Goal: Task Accomplishment & Management: Use online tool/utility

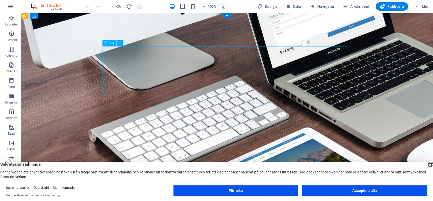
click at [272, 58] on div "Vi heter numera bara HemsidaHalmstad." at bounding box center [227, 71] width 245 height 50
click at [271, 58] on div "Vi heter numera bara HemsidaHalmstad." at bounding box center [227, 71] width 245 height 50
click at [121, 43] on button at bounding box center [119, 43] width 6 height 6
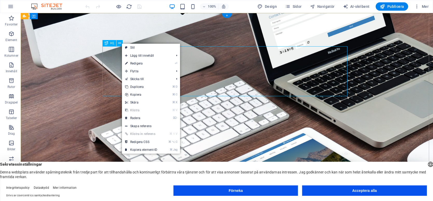
click at [297, 66] on div "Vi heter numera bara HemsidaHalmstad." at bounding box center [227, 71] width 245 height 50
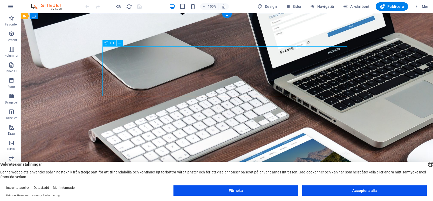
click at [272, 61] on div "Vi heter numera bara HemsidaHalmstad." at bounding box center [227, 71] width 245 height 50
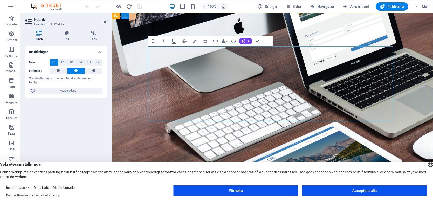
click at [256, 60] on font "Vi heter numera bara HemsidaHalmstadVi heter numera bara HemsidaHalmstad.." at bounding box center [272, 83] width 240 height 71
drag, startPoint x: 256, startPoint y: 60, endPoint x: 390, endPoint y: 107, distance: 142.8
click at [390, 107] on font "Vi heter numera bara HemsidaHalmstadVi heter numera bara HemsidaHalmstad.." at bounding box center [272, 83] width 240 height 71
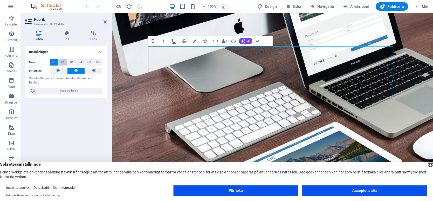
click at [61, 61] on font "H2" at bounding box center [62, 62] width 3 height 3
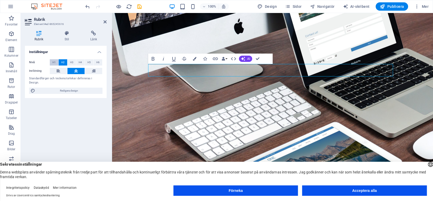
click at [55, 60] on span "H1" at bounding box center [53, 62] width 3 height 6
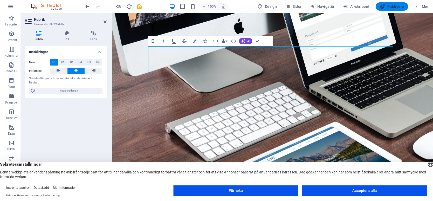
click at [399, 5] on font "Publicera" at bounding box center [395, 6] width 17 height 4
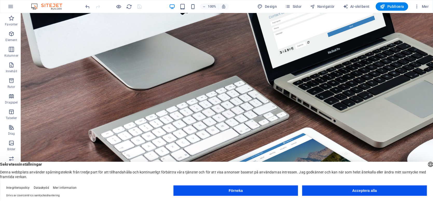
scroll to position [55, 0]
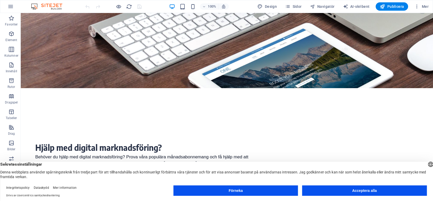
scroll to position [119, 0]
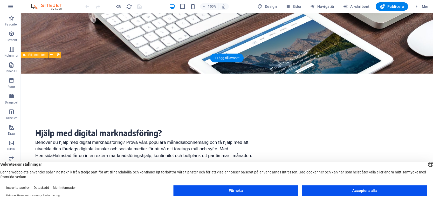
click at [59, 84] on div "Hjälp med digital marknadsföring? Behöver du hjälp med digital marknadsföring? …" at bounding box center [227, 143] width 412 height 120
click at [51, 53] on icon at bounding box center [51, 54] width 3 height 5
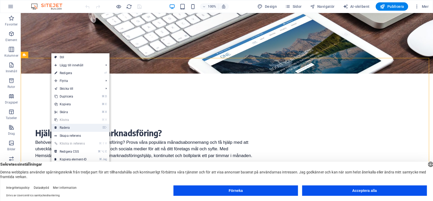
click at [80, 128] on link "⌦ Radera" at bounding box center [70, 127] width 39 height 8
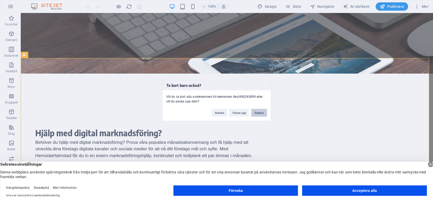
click at [256, 110] on button "Radera" at bounding box center [259, 112] width 16 height 8
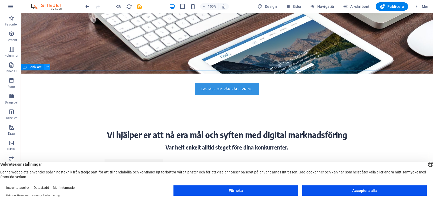
click at [48, 68] on icon at bounding box center [47, 66] width 3 height 5
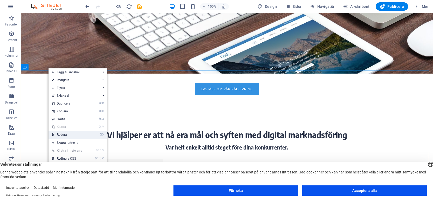
click at [69, 133] on link "⌦ Radera" at bounding box center [68, 134] width 39 height 8
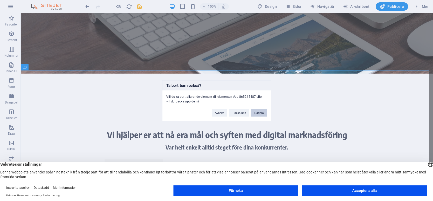
click at [261, 112] on font "Radera" at bounding box center [258, 112] width 9 height 3
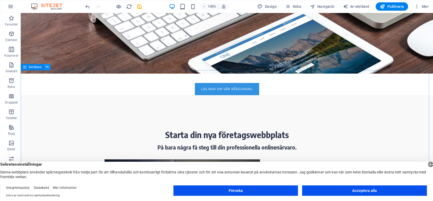
click at [48, 67] on icon at bounding box center [47, 66] width 3 height 5
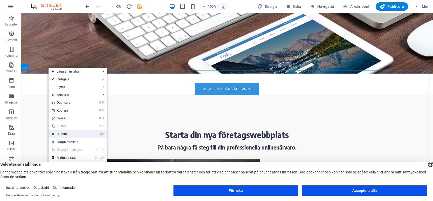
click at [65, 134] on font "Radera" at bounding box center [62, 134] width 10 height 4
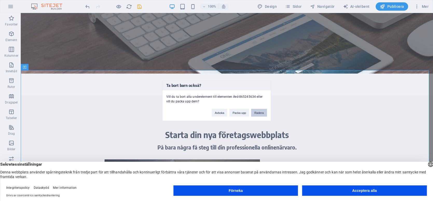
click at [257, 111] on font "Radera" at bounding box center [258, 112] width 9 height 3
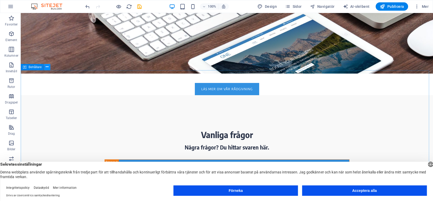
click at [47, 66] on icon at bounding box center [47, 66] width 3 height 5
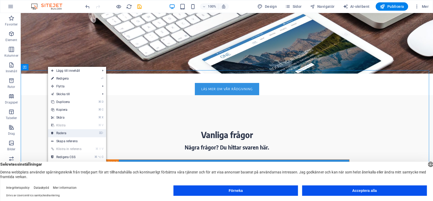
click at [78, 132] on link "⌦ Radera" at bounding box center [67, 133] width 39 height 8
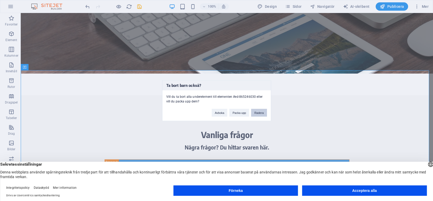
click at [259, 113] on font "Radera" at bounding box center [258, 112] width 9 height 3
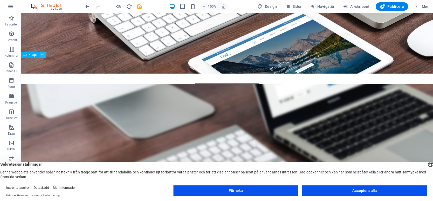
click at [43, 55] on icon at bounding box center [43, 54] width 3 height 5
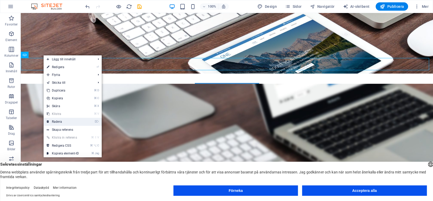
click at [64, 121] on link "⌦ Radera" at bounding box center [63, 122] width 39 height 8
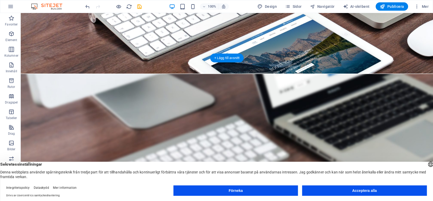
click at [54, 74] on figure at bounding box center [227, 142] width 412 height 136
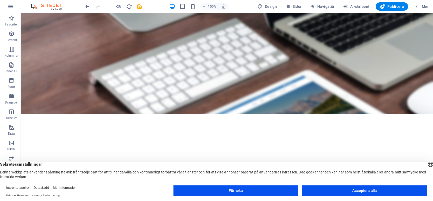
scroll to position [242, 0]
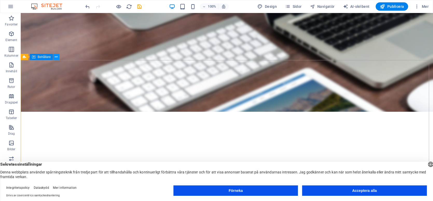
click at [58, 59] on button at bounding box center [56, 57] width 6 height 6
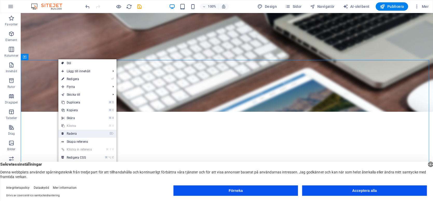
click at [79, 132] on link "⌦ Radera" at bounding box center [77, 133] width 39 height 8
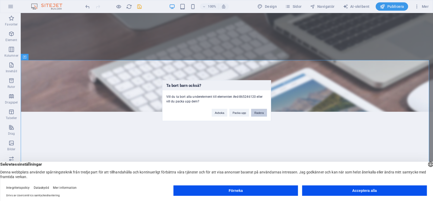
click at [262, 113] on font "Radera" at bounding box center [258, 112] width 9 height 3
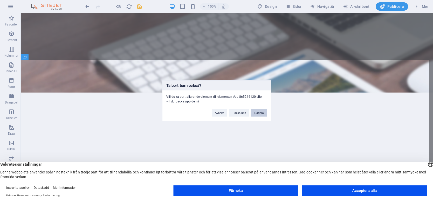
scroll to position [147, 0]
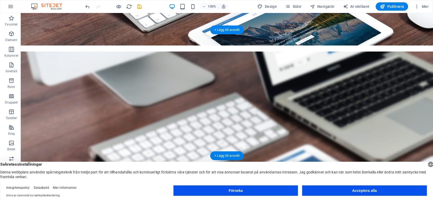
click at [104, 51] on figure at bounding box center [227, 119] width 412 height 136
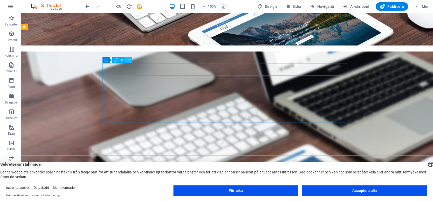
click at [128, 60] on icon at bounding box center [129, 59] width 3 height 5
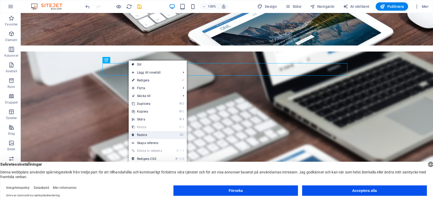
click at [147, 133] on link "⌦ Radera" at bounding box center [148, 135] width 39 height 8
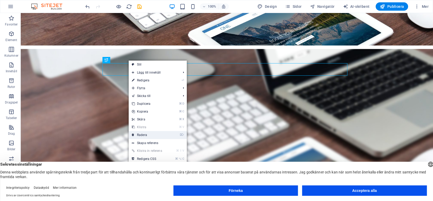
scroll to position [134, 0]
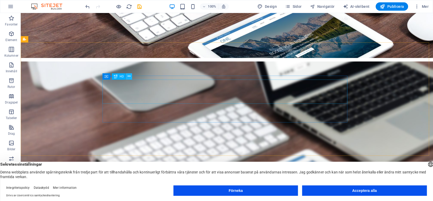
click at [128, 75] on icon at bounding box center [129, 75] width 3 height 5
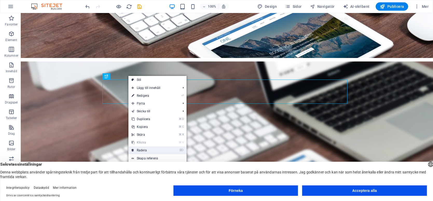
click at [157, 148] on link "⌦ Radera" at bounding box center [147, 150] width 39 height 8
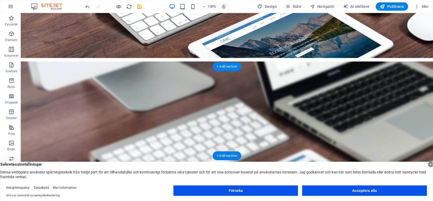
scroll to position [110, 0]
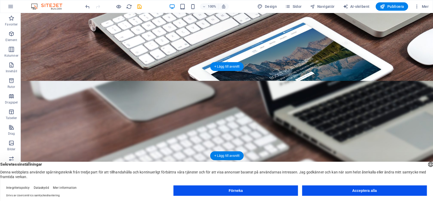
click at [138, 81] on figure at bounding box center [227, 134] width 412 height 107
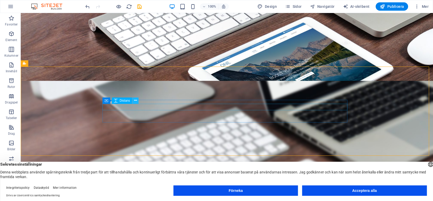
click at [136, 101] on icon at bounding box center [135, 100] width 3 height 5
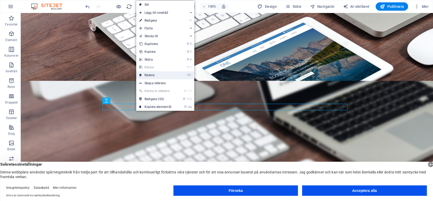
click at [155, 75] on link "⌦ Radera" at bounding box center [155, 75] width 39 height 8
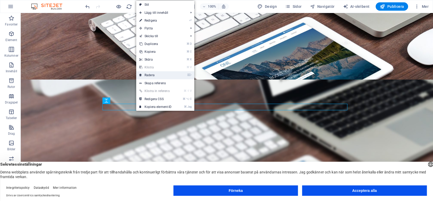
scroll to position [104, 0]
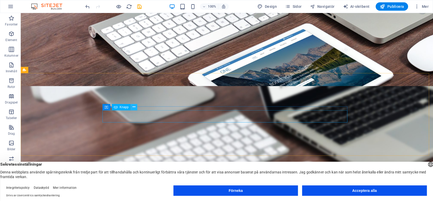
click at [135, 105] on icon at bounding box center [134, 106] width 3 height 5
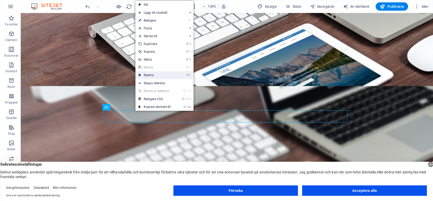
click at [155, 74] on link "⌦ Radera" at bounding box center [154, 75] width 39 height 8
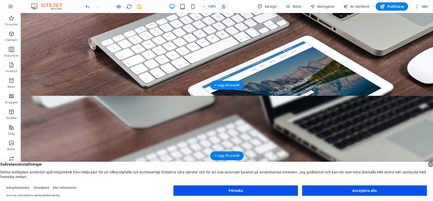
click at [153, 99] on figure at bounding box center [227, 141] width 412 height 92
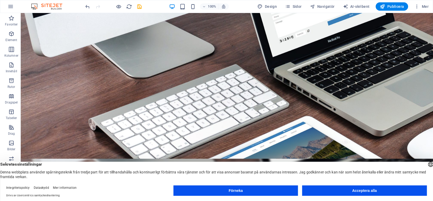
scroll to position [4, 0]
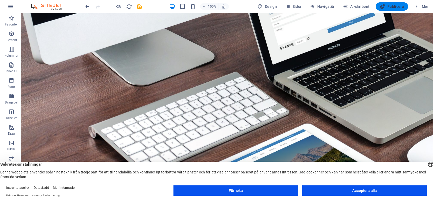
click at [388, 5] on font "Publicera" at bounding box center [395, 6] width 17 height 4
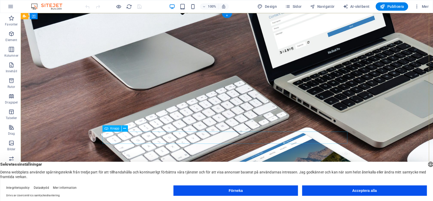
click at [246, 156] on div "TILL HEMSIDAHALMSTAD" at bounding box center [227, 162] width 245 height 12
click at [106, 129] on icon at bounding box center [107, 128] width 4 height 6
click at [125, 128] on icon at bounding box center [124, 128] width 3 height 5
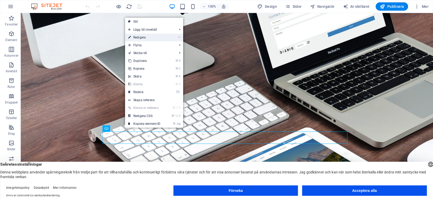
click at [153, 38] on link "⏎ Redigera" at bounding box center [144, 37] width 39 height 8
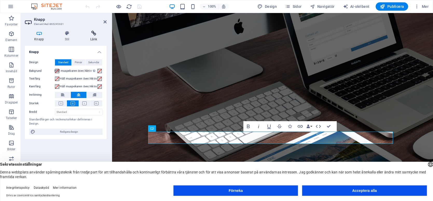
click at [95, 34] on icon at bounding box center [94, 33] width 26 height 5
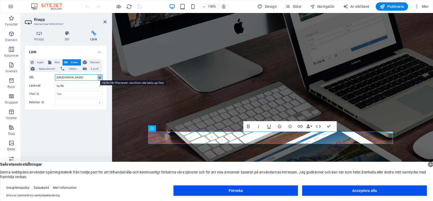
drag, startPoint x: 72, startPoint y: 77, endPoint x: 99, endPoint y: 78, distance: 27.5
click at [99, 78] on div "URL https://www.hemsidahalmstad.se" at bounding box center [65, 77] width 73 height 6
type input "https://www.digitalmarknadsforinghalmstad.se"
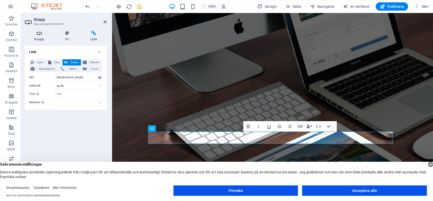
click at [39, 32] on icon at bounding box center [39, 33] width 28 height 5
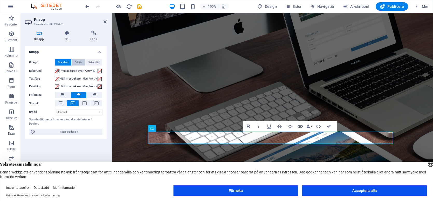
click at [77, 62] on font "Primär" at bounding box center [78, 62] width 7 height 3
click at [291, 160] on font "TILL HEMSIDAHALMSTAD" at bounding box center [272, 162] width 41 height 4
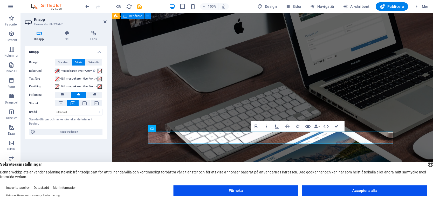
click at [405, 113] on div "Vi heter nu Digital Marknadsföring Halmstad Vi är en liten personlig digital ma…" at bounding box center [272, 107] width 321 height 189
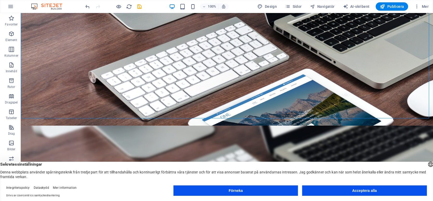
scroll to position [55, 0]
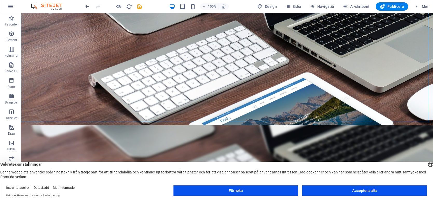
click at [194, 137] on figure at bounding box center [227, 171] width 412 height 92
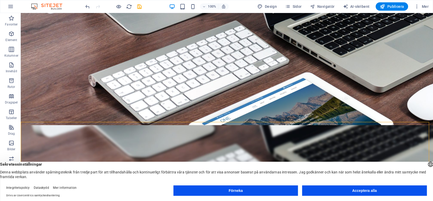
click at [194, 137] on figure at bounding box center [227, 171] width 412 height 92
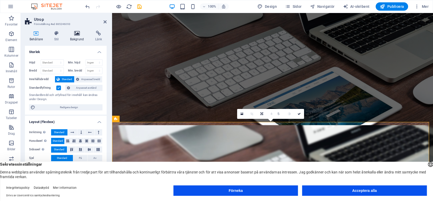
click at [78, 33] on icon at bounding box center [76, 33] width 23 height 5
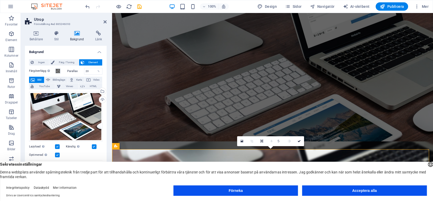
scroll to position [0, 0]
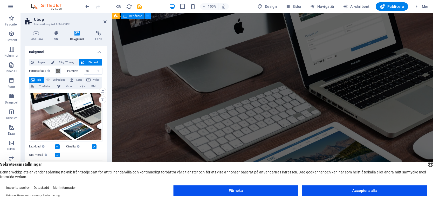
click at [150, 17] on button at bounding box center [147, 16] width 6 height 6
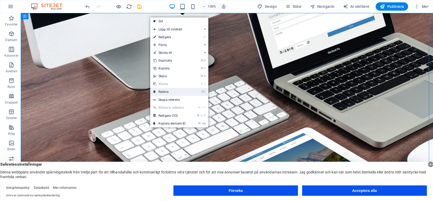
click at [168, 90] on font "Radera" at bounding box center [164, 92] width 10 height 4
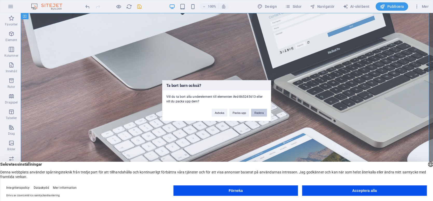
click at [255, 113] on font "Radera" at bounding box center [258, 112] width 9 height 3
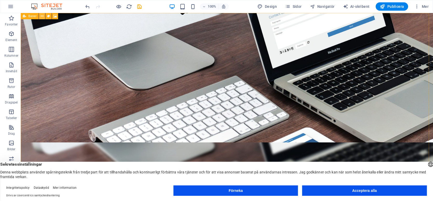
click at [44, 15] on button at bounding box center [42, 16] width 6 height 6
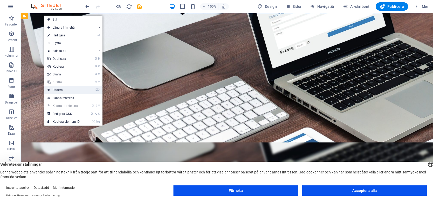
click at [62, 89] on font "Radera" at bounding box center [58, 90] width 10 height 4
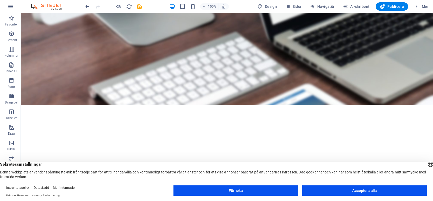
click at [76, 22] on figure at bounding box center [227, 59] width 412 height 92
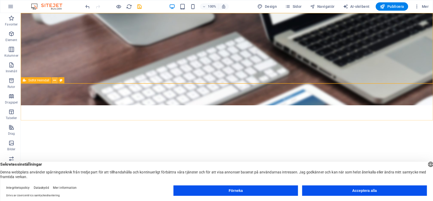
click at [56, 81] on button at bounding box center [55, 80] width 6 height 6
click at [55, 81] on icon at bounding box center [54, 80] width 3 height 5
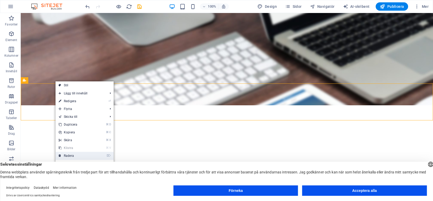
click at [72, 154] on font "Radera" at bounding box center [69, 156] width 10 height 4
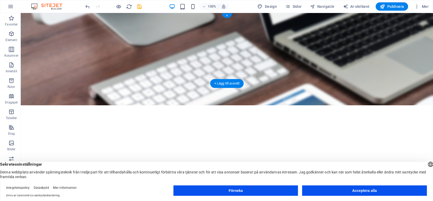
click at [187, 60] on figure at bounding box center [227, 59] width 412 height 92
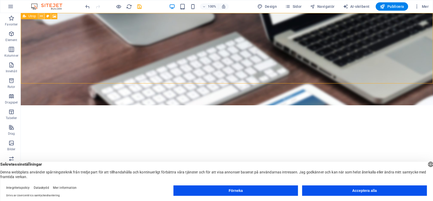
click at [40, 16] on icon at bounding box center [41, 15] width 3 height 5
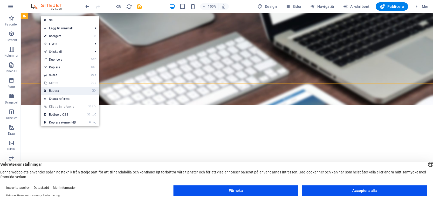
click at [56, 91] on font "Radera" at bounding box center [54, 91] width 10 height 4
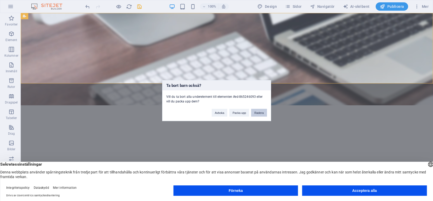
click at [266, 113] on button "Radera" at bounding box center [259, 112] width 16 height 8
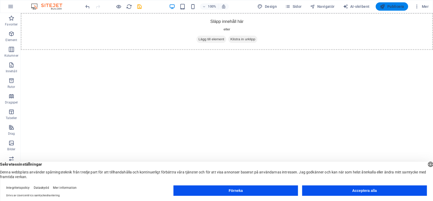
click at [403, 7] on font "Publicera" at bounding box center [395, 6] width 17 height 4
click at [57, 6] on img at bounding box center [49, 6] width 39 height 6
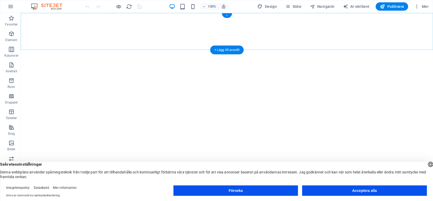
click at [227, 16] on font "+" at bounding box center [227, 15] width 2 height 4
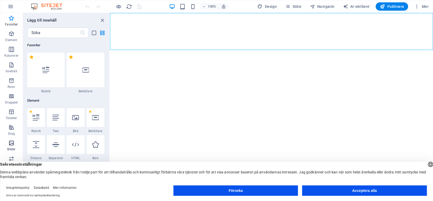
click at [11, 141] on icon "button" at bounding box center [11, 143] width 6 height 6
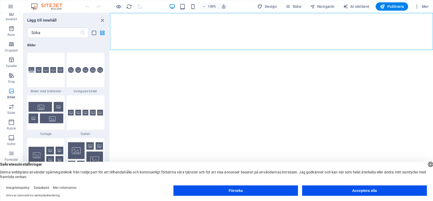
scroll to position [54, 0]
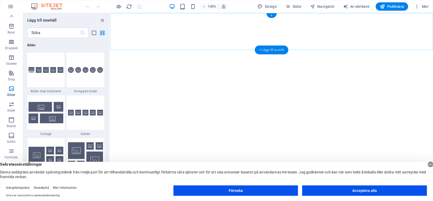
click at [262, 48] on font "+ Lägg till avsnitt" at bounding box center [271, 50] width 25 height 4
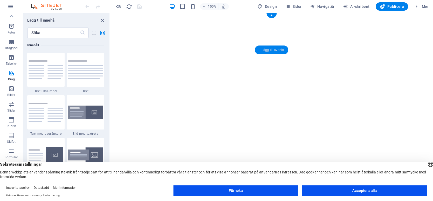
scroll to position [908, 0]
click at [88, 111] on img at bounding box center [85, 112] width 35 height 13
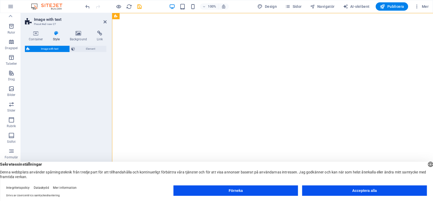
select select "rem"
select select "px"
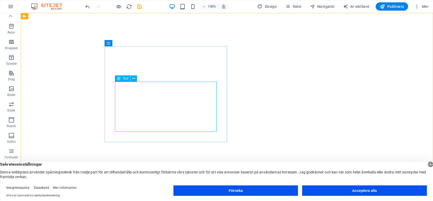
click at [127, 79] on font "Text" at bounding box center [126, 79] width 6 height 4
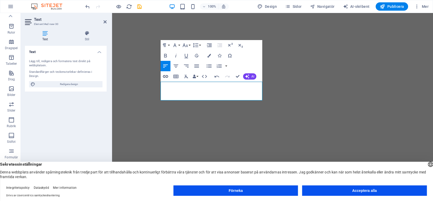
click at [168, 76] on icon "button" at bounding box center [165, 76] width 5 height 3
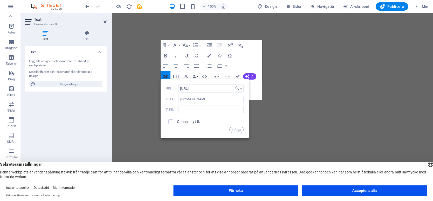
type input "https://www.digitalmarknadsföringhalmstad.se"
click at [238, 129] on font "Infoga" at bounding box center [236, 129] width 9 height 4
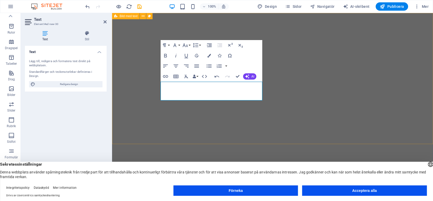
scroll to position [0, 0]
click at [306, 42] on icon at bounding box center [306, 42] width 4 height 5
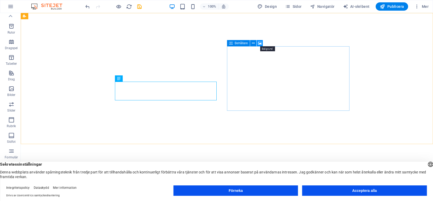
click at [260, 44] on icon at bounding box center [260, 42] width 4 height 5
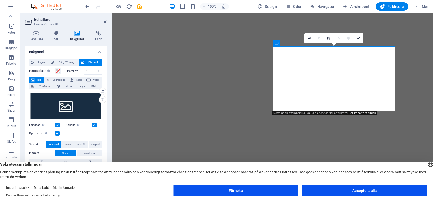
click at [84, 106] on div "Dra filer hit, klicka för att välja filer eller välj filer från Filer eller vår…" at bounding box center [65, 106] width 73 height 28
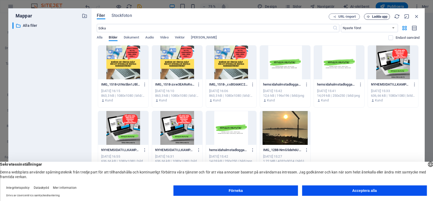
click at [379, 16] on font "Ladda upp" at bounding box center [380, 17] width 16 height 4
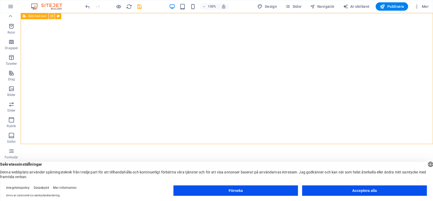
click at [52, 15] on icon at bounding box center [51, 15] width 3 height 5
click at [395, 6] on font "Publicera" at bounding box center [395, 6] width 17 height 4
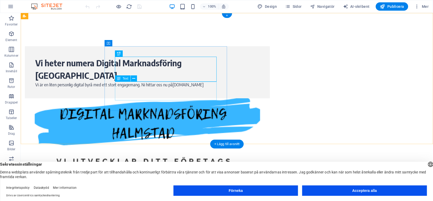
click at [189, 88] on div "Vi är en liten personlig digital byrå med ett stort engagemang. Ni hittar oss n…" at bounding box center [147, 84] width 224 height 6
click at [187, 88] on div "Vi är en liten personlig digital byrå med ett stort engagemang. Ni hittar oss n…" at bounding box center [147, 84] width 224 height 6
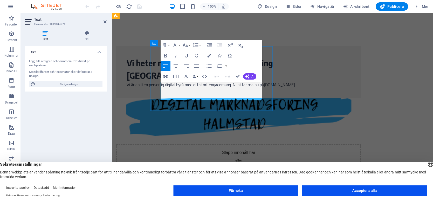
click at [238, 88] on p "Vi är en liten personlig digital byrå med ett stort engagemang. Ni hittar oss n…" at bounding box center [239, 84] width 224 height 6
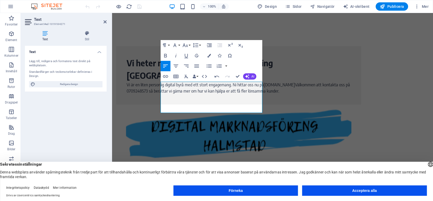
click at [322, 121] on figure at bounding box center [238, 142] width 245 height 77
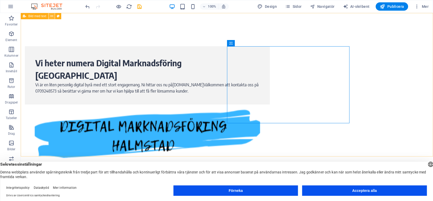
click at [51, 16] on icon at bounding box center [51, 15] width 3 height 5
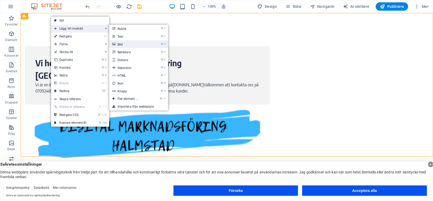
click at [118, 43] on font "Bild" at bounding box center [120, 45] width 5 height 4
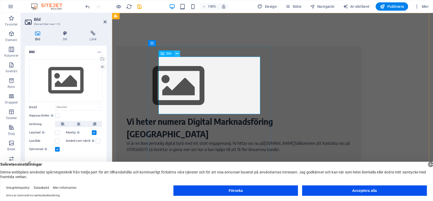
click at [177, 54] on icon at bounding box center [177, 53] width 3 height 5
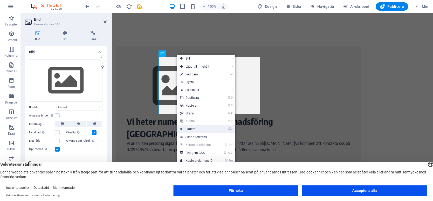
click at [197, 127] on link "⌦ Radera" at bounding box center [196, 129] width 39 height 8
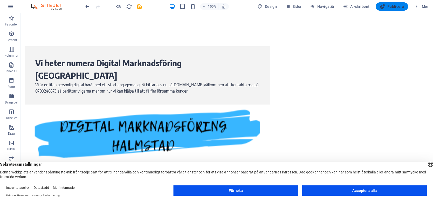
click at [391, 8] on font "Publicera" at bounding box center [395, 6] width 17 height 4
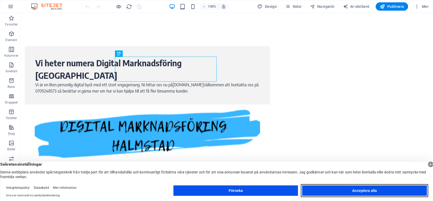
click at [371, 191] on font "Acceptera alla" at bounding box center [364, 190] width 25 height 4
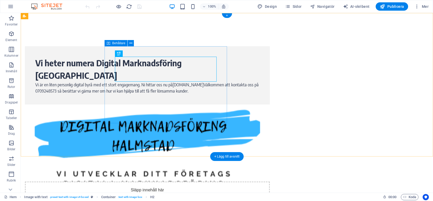
click at [198, 104] on div "Vi heter numera Digital Marknadsföring Halmstad Vi är en liten personlig digita…" at bounding box center [147, 75] width 245 height 58
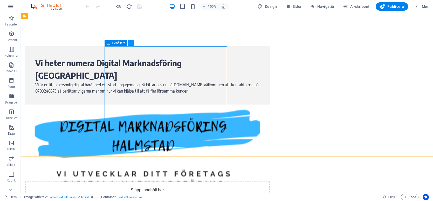
click at [129, 43] on button at bounding box center [131, 43] width 6 height 6
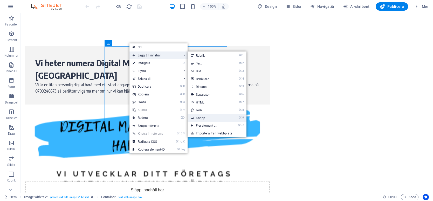
click at [204, 118] on font "Knapp" at bounding box center [201, 118] width 10 height 4
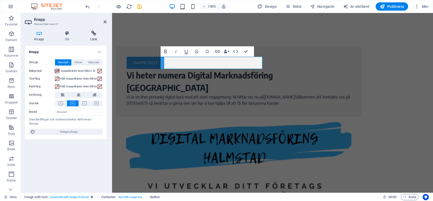
click at [93, 35] on icon at bounding box center [94, 33] width 26 height 5
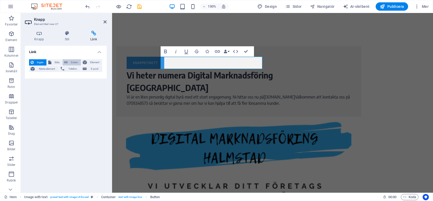
click at [75, 61] on font "Extern" at bounding box center [74, 62] width 7 height 3
select select "blank"
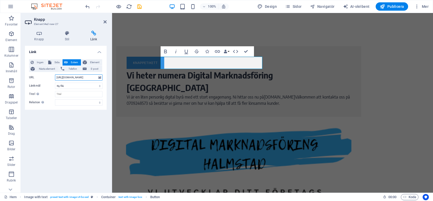
scroll to position [0, 15]
type input "[URL][DOMAIN_NAME]"
click at [158, 61] on font "Knappetikett" at bounding box center [145, 62] width 25 height 4
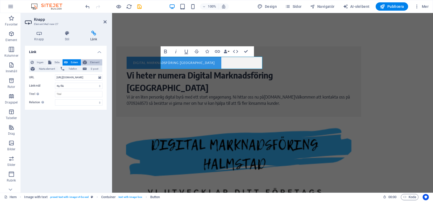
click at [91, 63] on font "Element" at bounding box center [94, 62] width 9 height 3
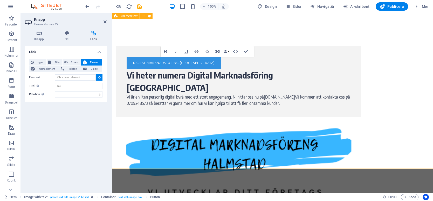
click at [275, 30] on div "digital marknadsföring halmstad Vi heter numera Digital Marknadsföring Halmstad…" at bounding box center [272, 144] width 321 height 263
type input "#ed-1019184262"
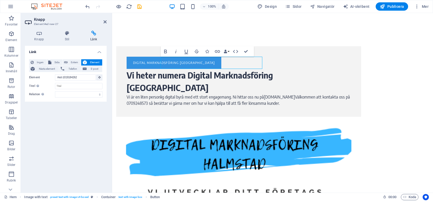
click at [306, 123] on figure at bounding box center [238, 160] width 245 height 89
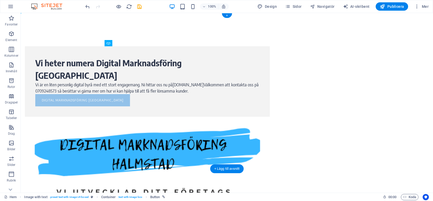
drag, startPoint x: 162, startPoint y: 61, endPoint x: 159, endPoint y: 118, distance: 56.9
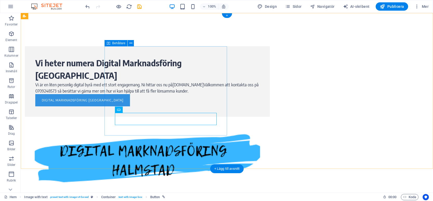
click at [219, 88] on div "Vi heter numera Digital Marknadsföring Halmstad Vi är en liten personlig digita…" at bounding box center [147, 81] width 245 height 70
click at [188, 106] on div "digital marknadsföring [GEOGRAPHIC_DATA]" at bounding box center [147, 100] width 224 height 12
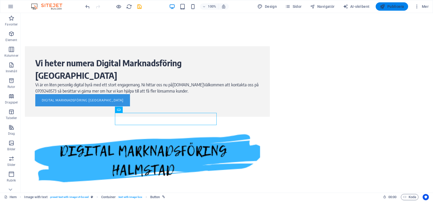
click at [401, 8] on font "Publicera" at bounding box center [395, 6] width 17 height 4
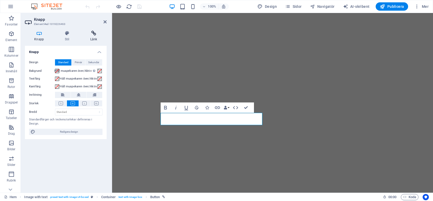
click at [97, 35] on icon at bounding box center [94, 33] width 26 height 5
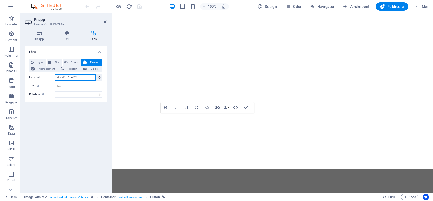
drag, startPoint x: 79, startPoint y: 77, endPoint x: 55, endPoint y: 75, distance: 23.9
click at [55, 75] on input "#ed-1019184262" at bounding box center [75, 77] width 41 height 6
type input "h"
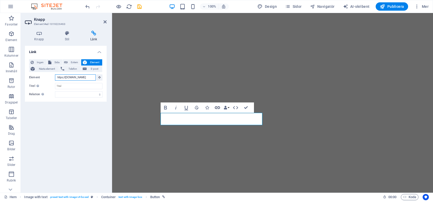
click at [217, 108] on icon "button" at bounding box center [217, 107] width 6 height 6
type input "https;//[DOMAIN_NAME]"
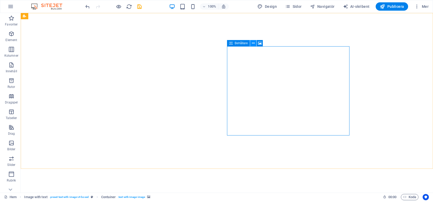
click at [254, 43] on icon at bounding box center [253, 42] width 3 height 5
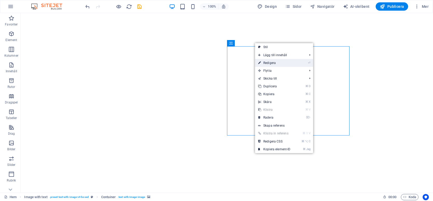
click at [266, 64] on font "Redigera" at bounding box center [269, 63] width 12 height 4
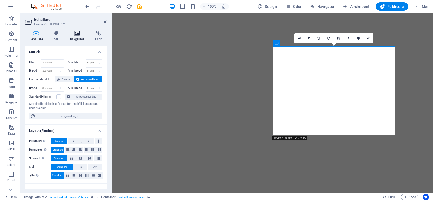
click at [79, 33] on icon at bounding box center [76, 33] width 23 height 5
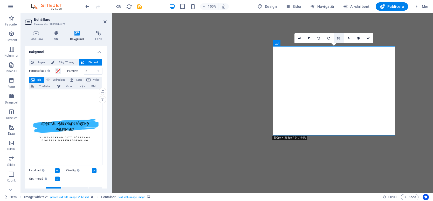
click at [339, 37] on icon at bounding box center [338, 38] width 3 height 3
click at [340, 45] on link at bounding box center [339, 48] width 10 height 10
click at [339, 38] on icon at bounding box center [338, 38] width 3 height 3
click at [339, 28] on icon at bounding box center [338, 28] width 3 height 3
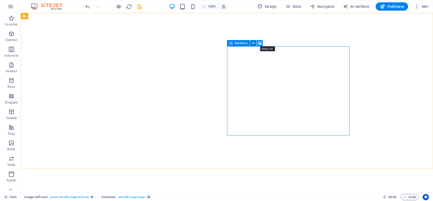
click at [260, 43] on icon at bounding box center [260, 42] width 4 height 5
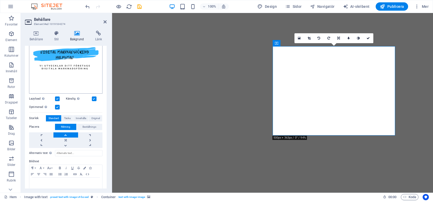
scroll to position [80, 0]
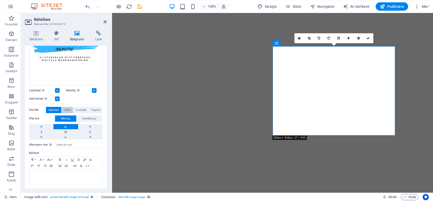
click at [66, 109] on font "Täcka" at bounding box center [67, 109] width 6 height 3
click at [79, 108] on font "Innehålla" at bounding box center [81, 109] width 10 height 3
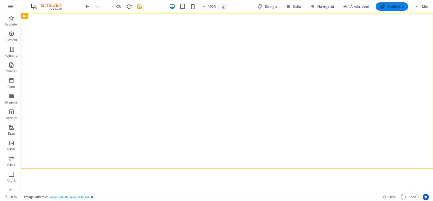
click at [397, 5] on font "Publicera" at bounding box center [395, 6] width 17 height 4
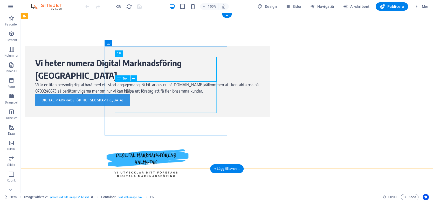
click at [188, 94] on div "Vi är en liten personlig digital byrå med ett stort engagemang. Ni hittar oss n…" at bounding box center [147, 87] width 224 height 12
click at [189, 94] on div "Vi är en liten personlig digital byrå med ett stort engagemang. Ni hittar oss n…" at bounding box center [147, 87] width 224 height 12
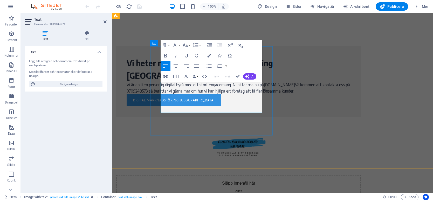
click at [234, 93] on font "Välkommen att kontakta oss på 0709248573 så berättar vi gärna mer om hur vi kan…" at bounding box center [238, 87] width 223 height 11
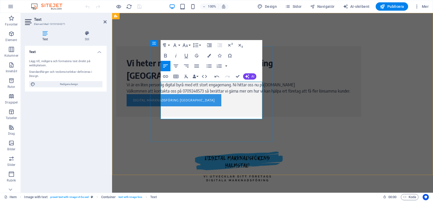
click at [162, 93] on font "Välkommen att kontakta oss på 0709248573 så berättar vi gärna mer om hur vi kan…" at bounding box center [239, 90] width 224 height 5
click at [327, 153] on div "Vi heter numera Digital Marknadsföring Halmstad Vi är en liten personlig digita…" at bounding box center [272, 147] width 321 height 269
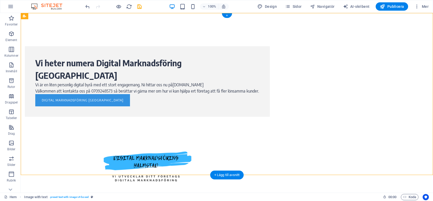
click at [270, 116] on figure at bounding box center [147, 163] width 245 height 95
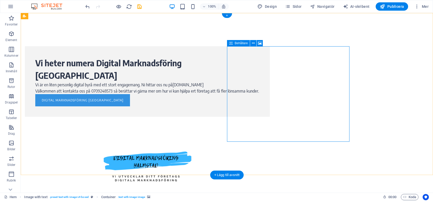
click at [259, 43] on icon at bounding box center [260, 42] width 4 height 5
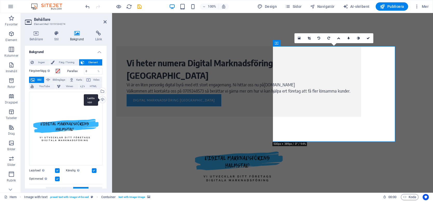
click at [101, 100] on div "Ladda upp" at bounding box center [102, 100] width 8 height 8
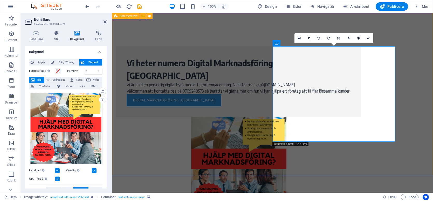
click at [409, 137] on div "Vi heter numera Digital Marknadsföring Halmstad Vi är en liten personlig digita…" at bounding box center [272, 147] width 321 height 269
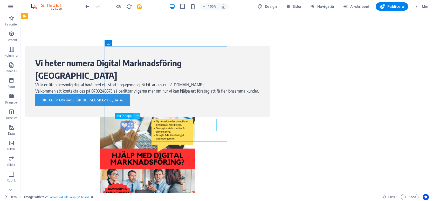
click at [136, 116] on icon at bounding box center [137, 115] width 3 height 5
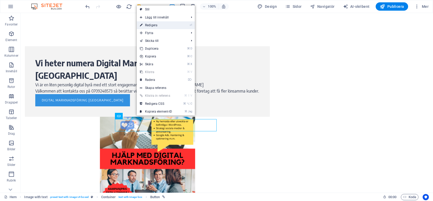
click at [159, 23] on link "⏎ Redigera" at bounding box center [156, 25] width 39 height 8
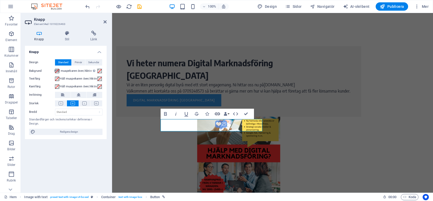
click at [218, 113] on icon "button" at bounding box center [217, 114] width 6 height 6
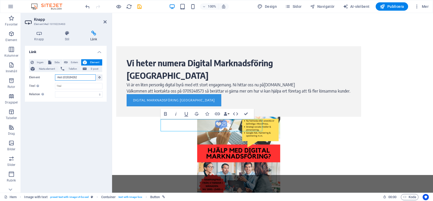
click at [78, 76] on input "#ed-1019184262" at bounding box center [75, 77] width 41 height 6
drag, startPoint x: 78, startPoint y: 76, endPoint x: 56, endPoint y: 76, distance: 21.8
click at [56, 76] on input "#ed-1019184262" at bounding box center [75, 77] width 41 height 6
type input "w"
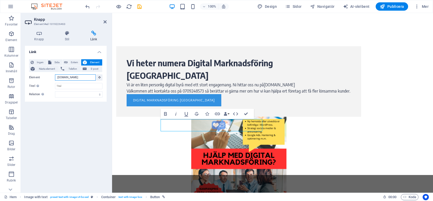
scroll to position [0, 11]
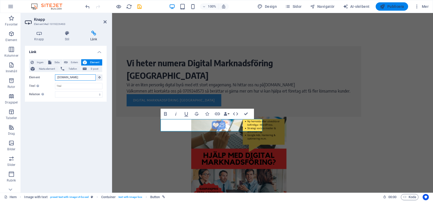
type input "ww.digitalmarknadsföringhalmstad.se"
click at [388, 8] on font "Publicera" at bounding box center [395, 6] width 17 height 4
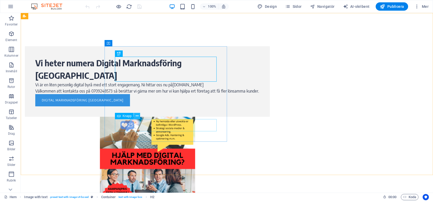
click at [137, 115] on icon at bounding box center [137, 115] width 3 height 5
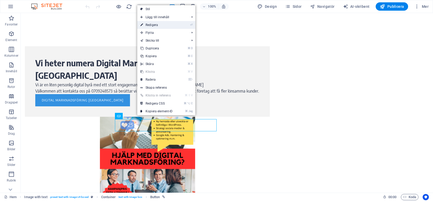
click at [162, 22] on link "⏎ Redigera" at bounding box center [156, 25] width 39 height 8
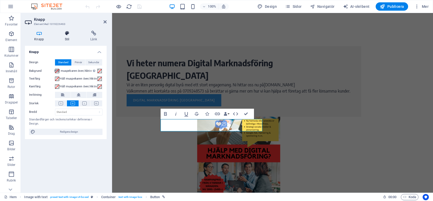
click at [69, 38] on h4 "Stil" at bounding box center [67, 36] width 25 height 11
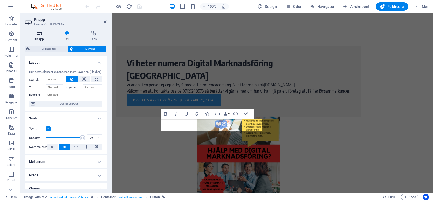
click at [37, 35] on icon at bounding box center [39, 33] width 28 height 5
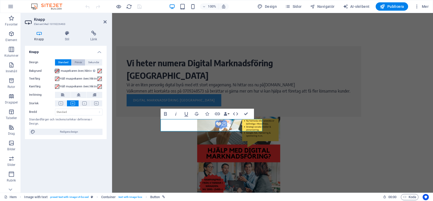
click at [78, 63] on font "Primär" at bounding box center [78, 62] width 7 height 3
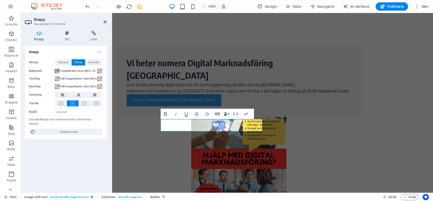
click at [216, 112] on icon "button" at bounding box center [217, 114] width 6 height 6
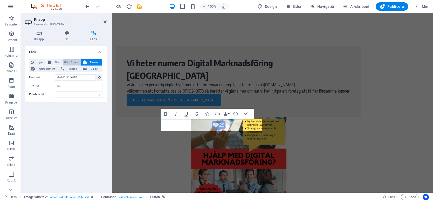
click at [70, 60] on span "Extern" at bounding box center [74, 62] width 10 height 6
select select "blank"
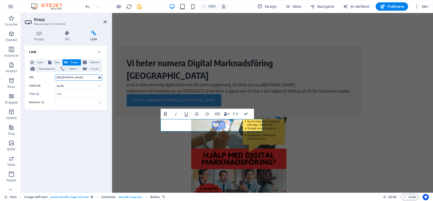
scroll to position [0, 15]
type input "https://www.digitalmarknadsföringhalmstad.se"
click at [395, 8] on font "Publicera" at bounding box center [395, 6] width 17 height 4
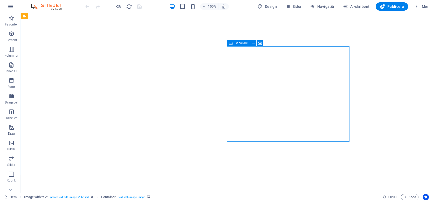
click at [245, 43] on font "Behållare" at bounding box center [241, 43] width 13 height 4
click at [252, 43] on icon at bounding box center [253, 42] width 3 height 5
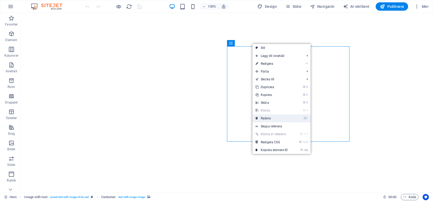
click at [270, 116] on font "Radera" at bounding box center [266, 118] width 10 height 4
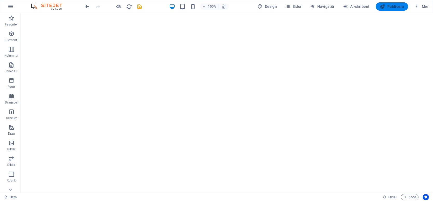
click at [385, 9] on icon "button" at bounding box center [382, 6] width 5 height 5
